Goal: Information Seeking & Learning: Learn about a topic

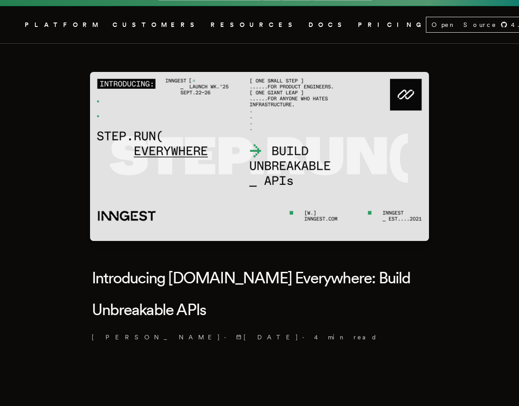
scroll to position [18, 0]
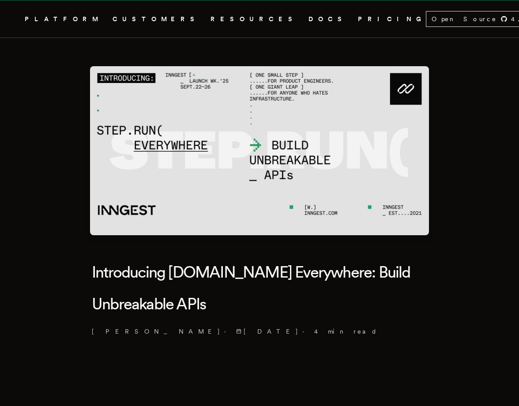
click at [306, 171] on img at bounding box center [259, 150] width 339 height 169
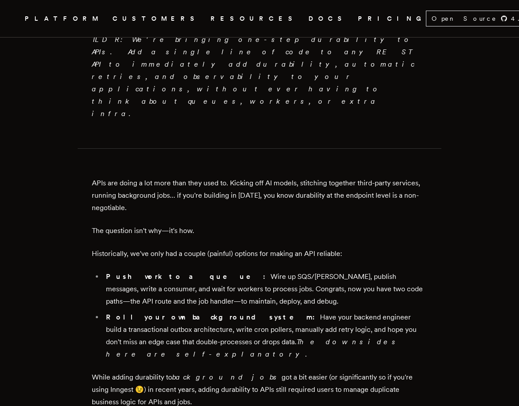
scroll to position [553, 0]
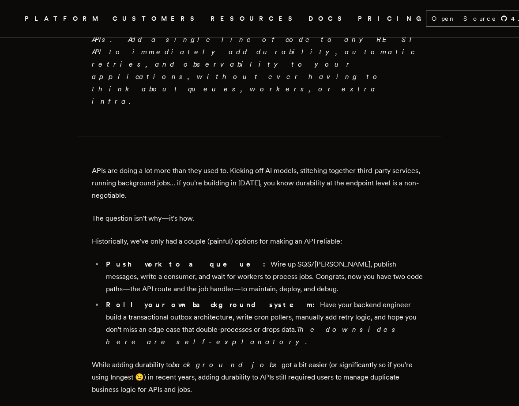
click at [14, 23] on icon ".cls-1 { fill: #FAFAF9; }" at bounding box center [14, 18] width 0 height 11
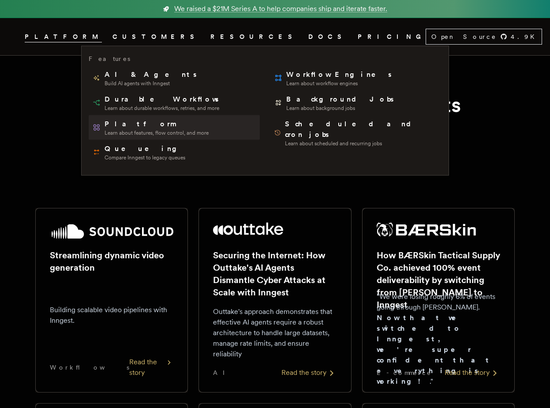
click at [128, 136] on link "Platform Learn about features, flow control, and more" at bounding box center [174, 127] width 171 height 25
